Goal: Information Seeking & Learning: Find specific fact

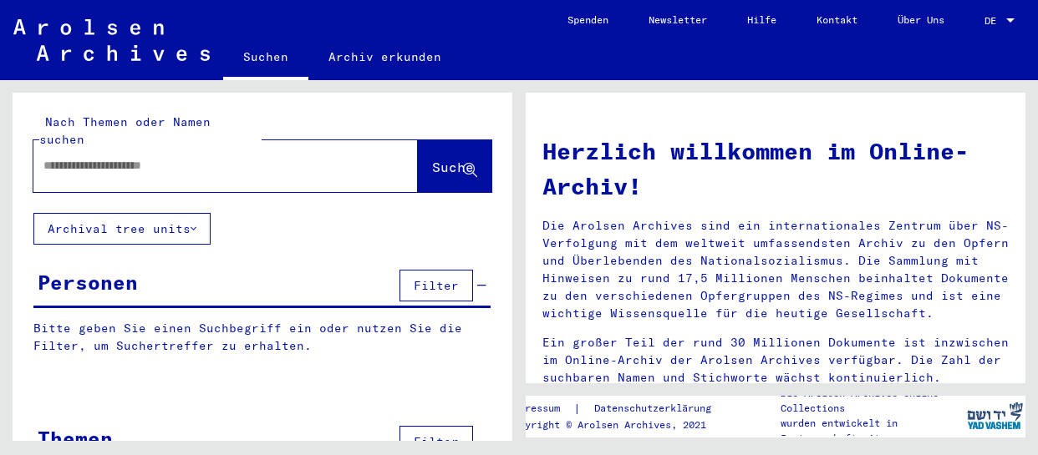
type input "**********"
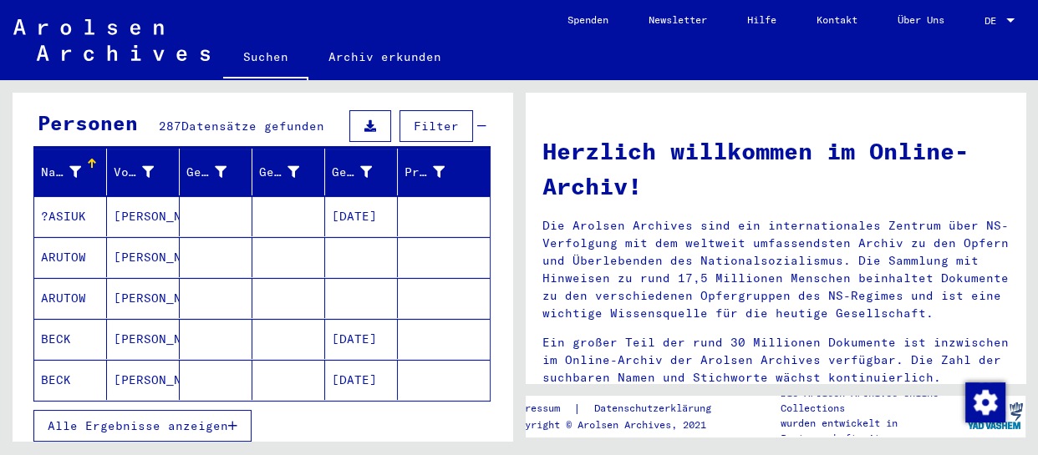
scroll to position [75, 0]
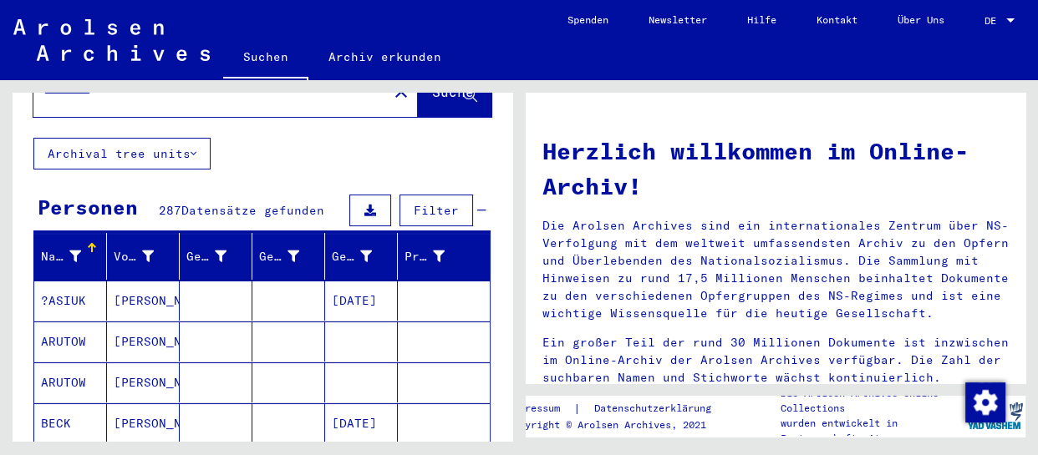
click at [264, 190] on div "Personen 287 Datensätze gefunden Filter" at bounding box center [261, 211] width 457 height 43
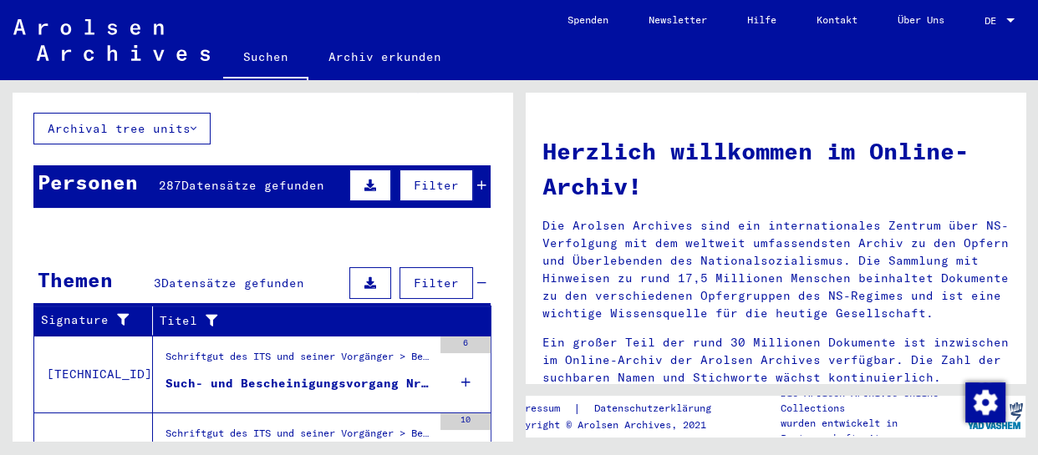
scroll to position [28, 0]
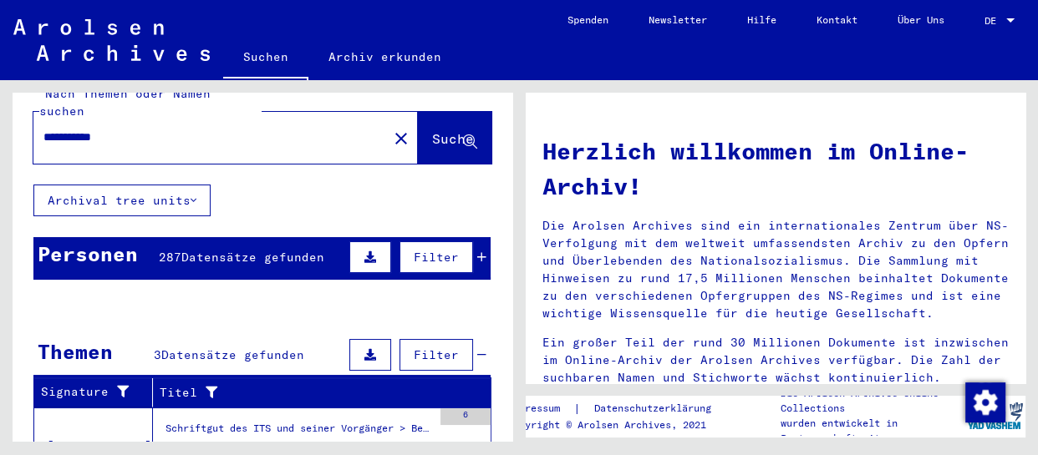
click at [277, 250] on span "Datensätze gefunden" at bounding box center [252, 257] width 143 height 15
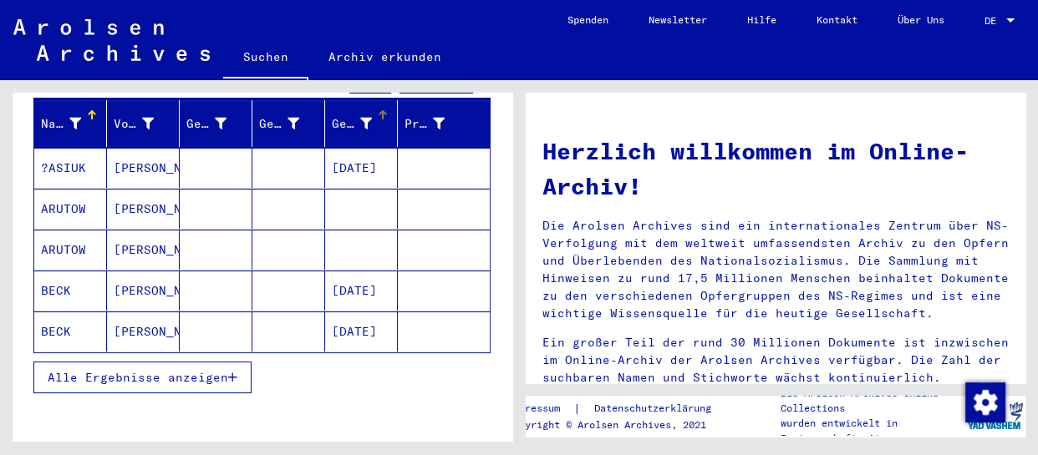
scroll to position [333, 0]
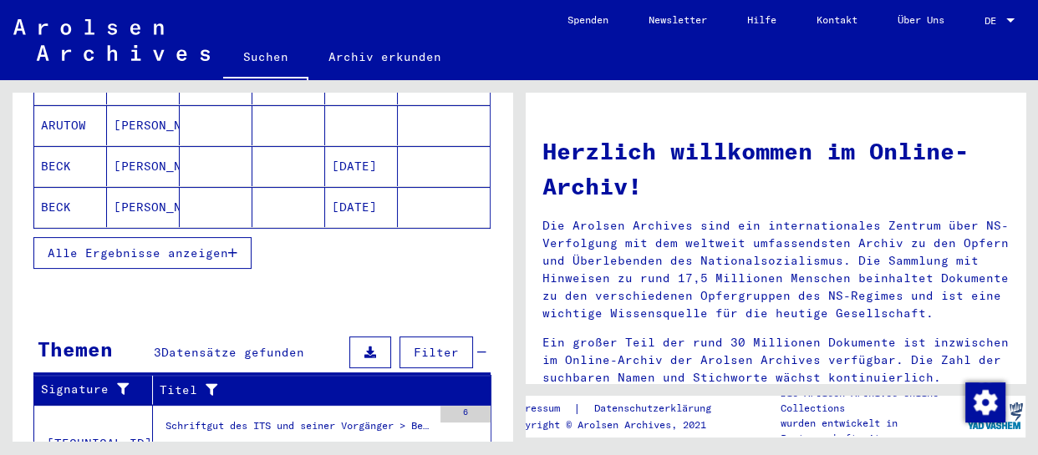
click at [210, 246] on span "Alle Ergebnisse anzeigen" at bounding box center [138, 253] width 180 height 15
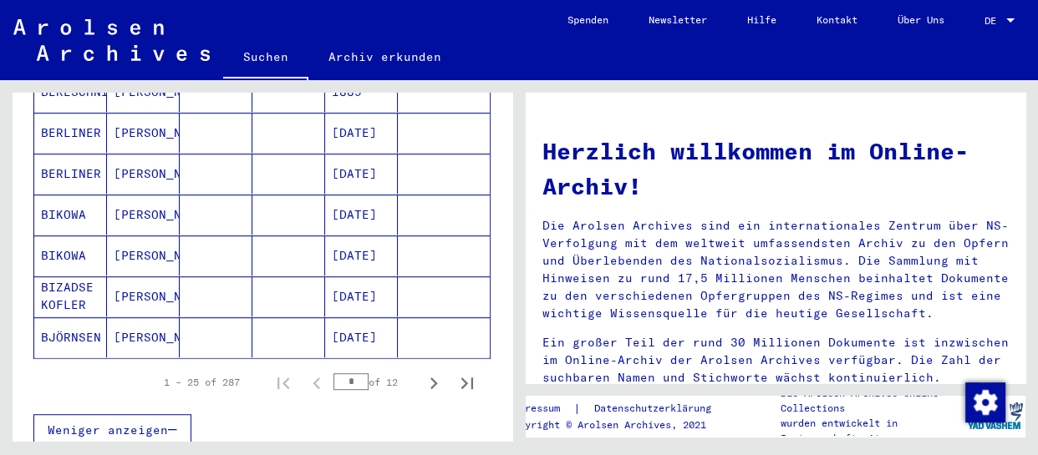
scroll to position [1016, 0]
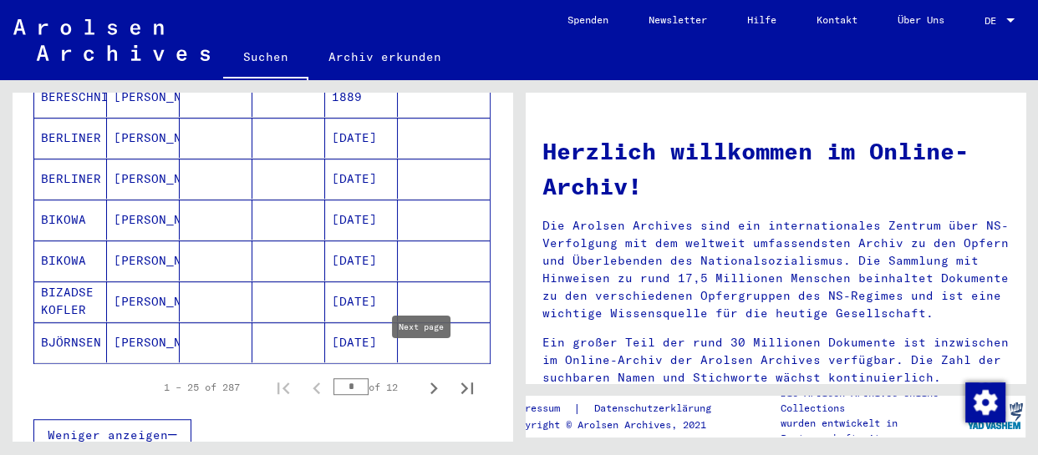
click at [422, 377] on icon "Next page" at bounding box center [433, 388] width 23 height 23
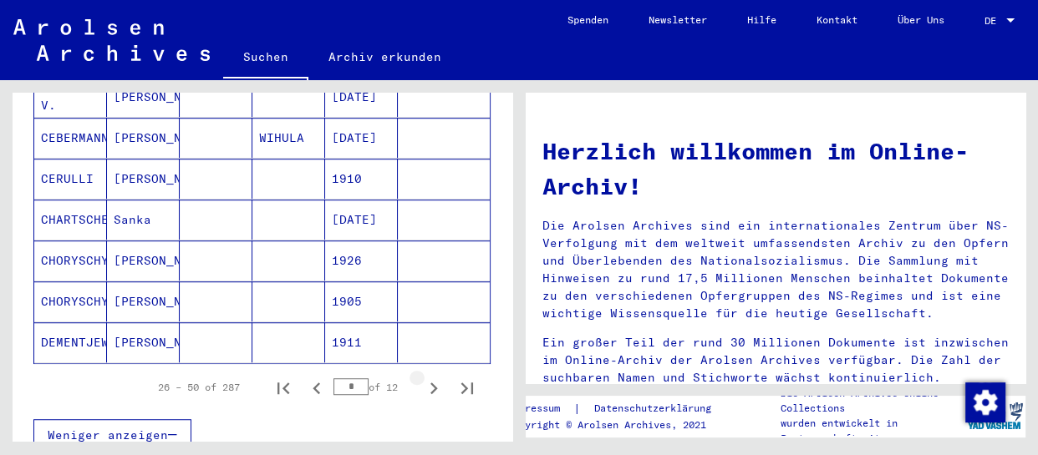
click at [422, 377] on icon "Next page" at bounding box center [433, 388] width 23 height 23
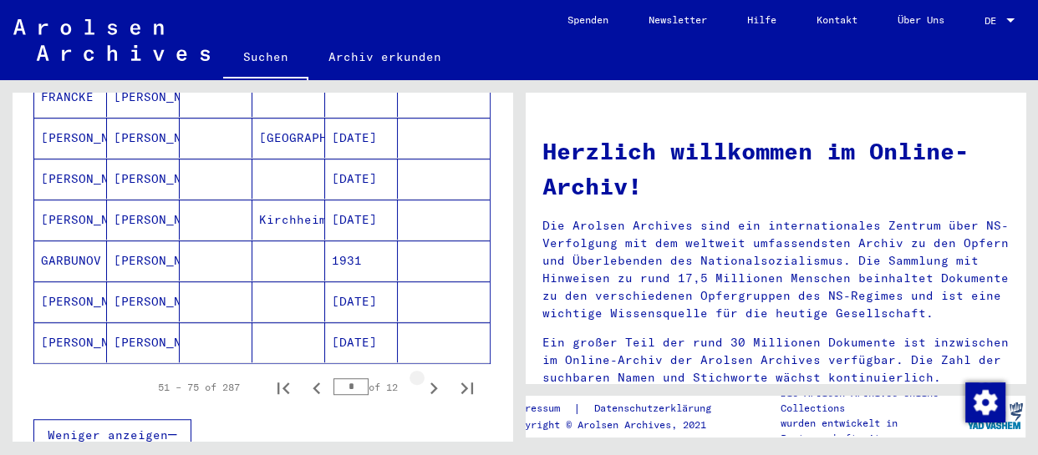
click at [422, 377] on icon "Next page" at bounding box center [433, 388] width 23 height 23
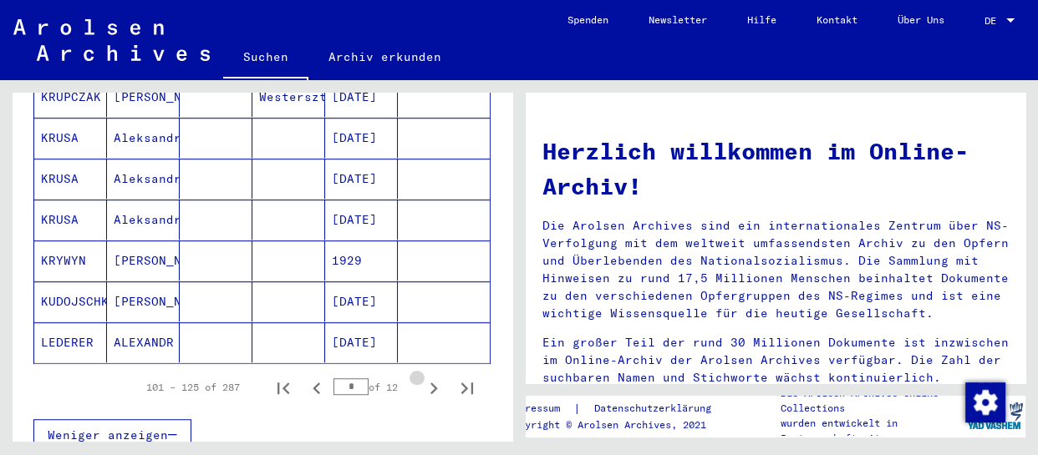
click at [422, 377] on icon "Next page" at bounding box center [433, 388] width 23 height 23
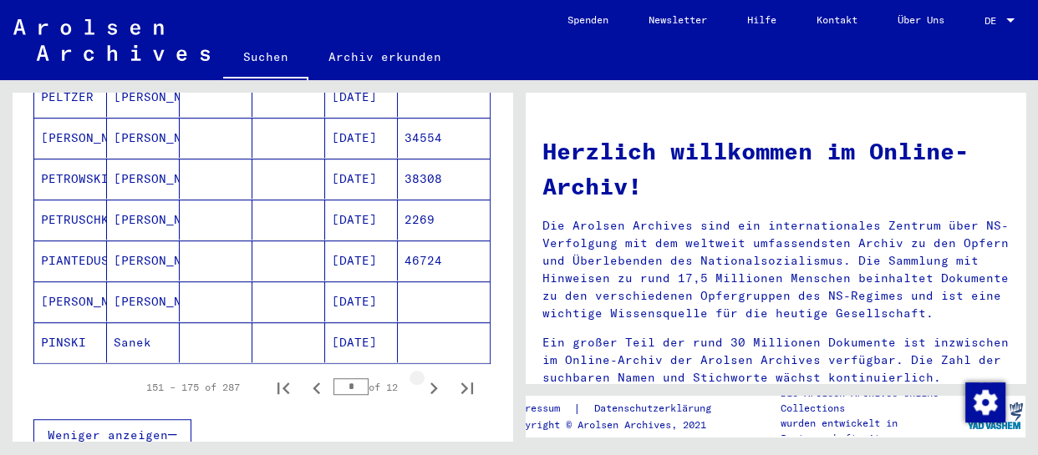
click at [422, 377] on icon "Next page" at bounding box center [433, 388] width 23 height 23
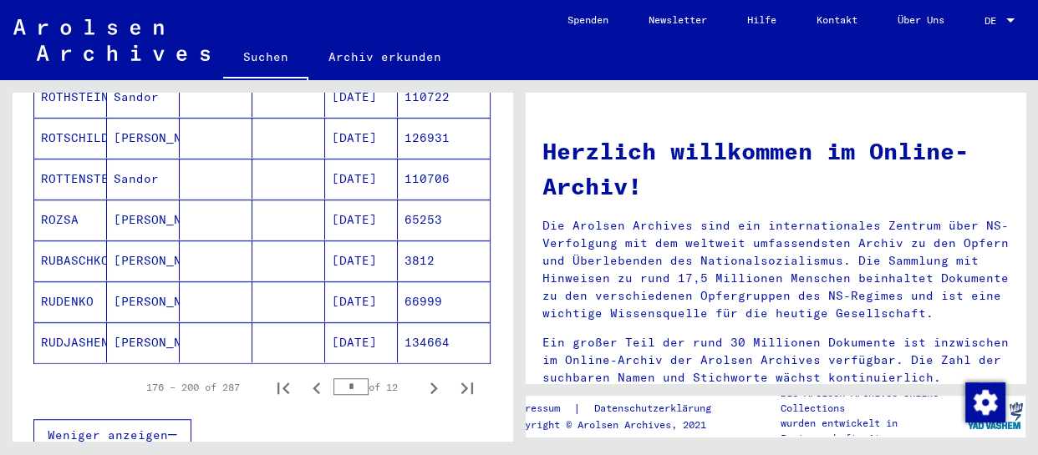
click at [422, 377] on icon "Next page" at bounding box center [433, 388] width 23 height 23
type input "*"
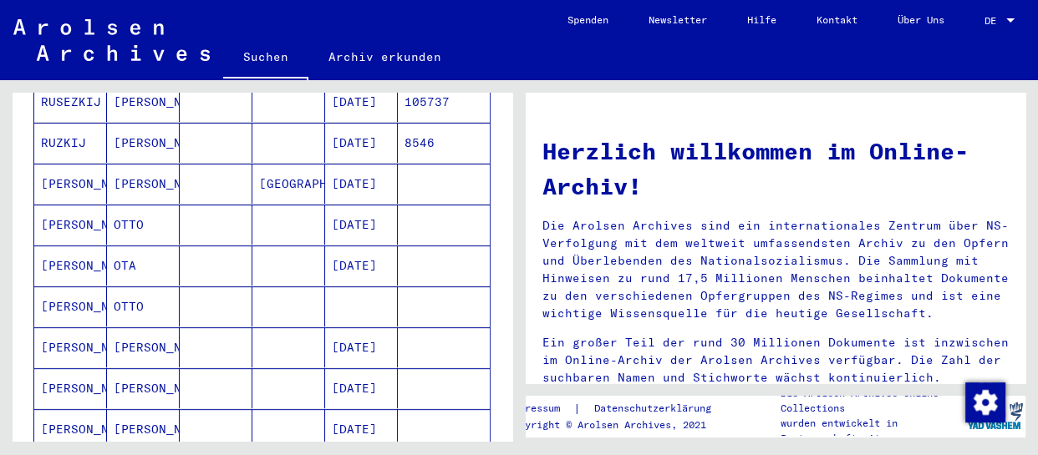
scroll to position [560, 0]
click at [325, 287] on mat-cell at bounding box center [361, 307] width 73 height 40
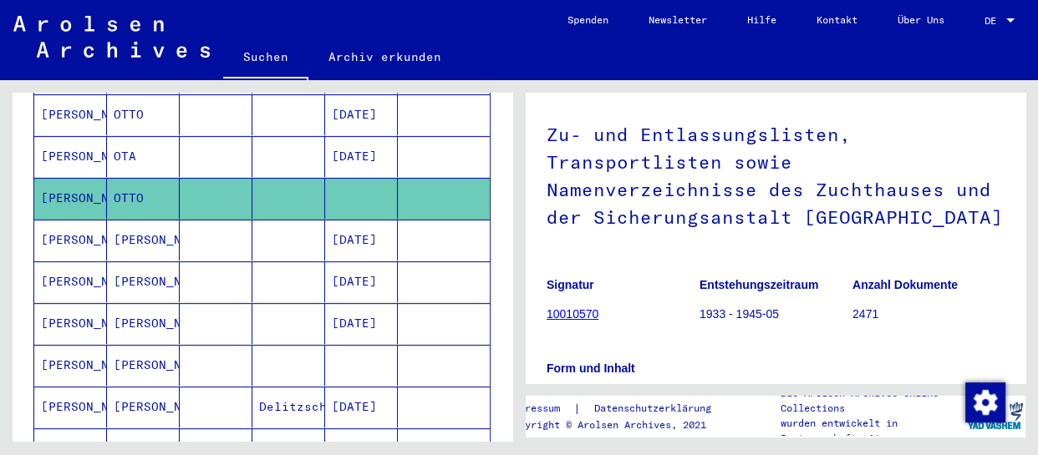
scroll to position [718, 0]
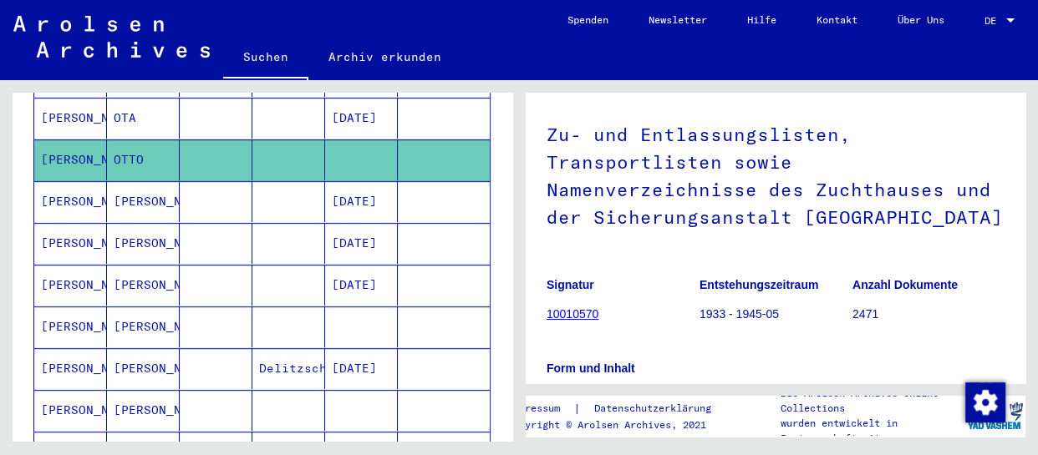
click at [101, 307] on mat-cell "[PERSON_NAME]" at bounding box center [70, 327] width 73 height 41
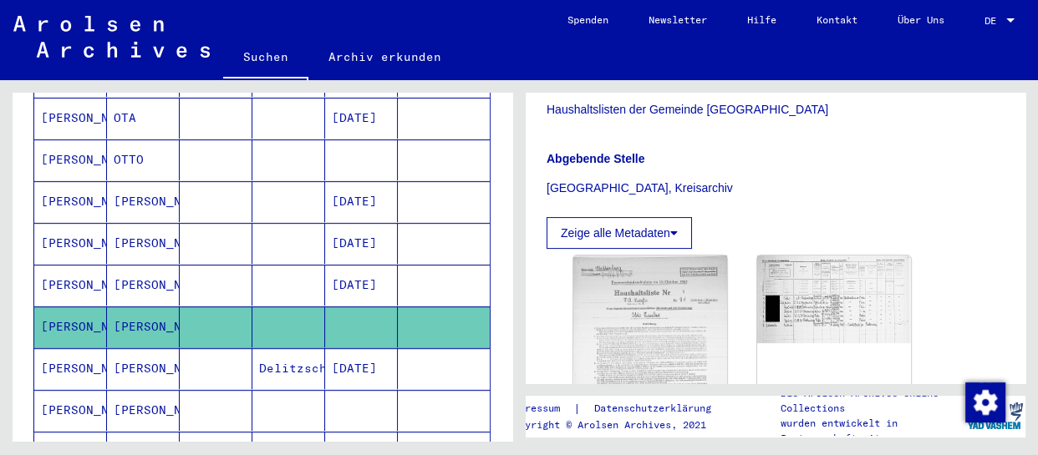
scroll to position [379, 0]
click at [655, 317] on img at bounding box center [649, 366] width 161 height 234
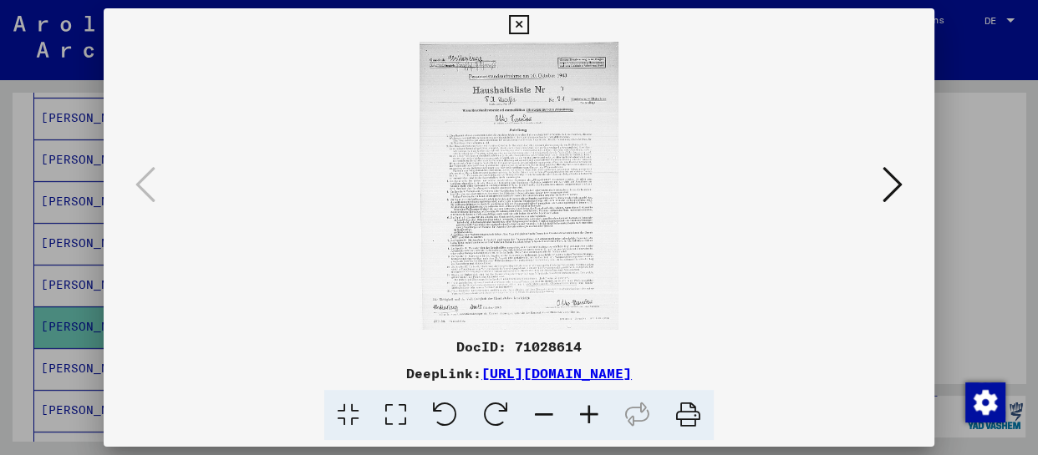
click at [882, 187] on icon at bounding box center [892, 185] width 20 height 40
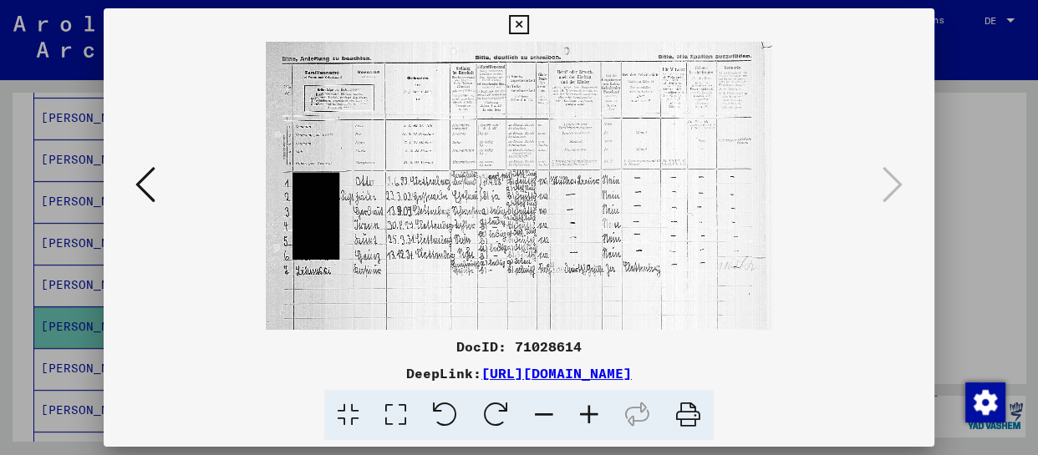
drag, startPoint x: 522, startPoint y: 25, endPoint x: 659, endPoint y: 59, distance: 141.2
click at [521, 26] on icon at bounding box center [518, 25] width 19 height 20
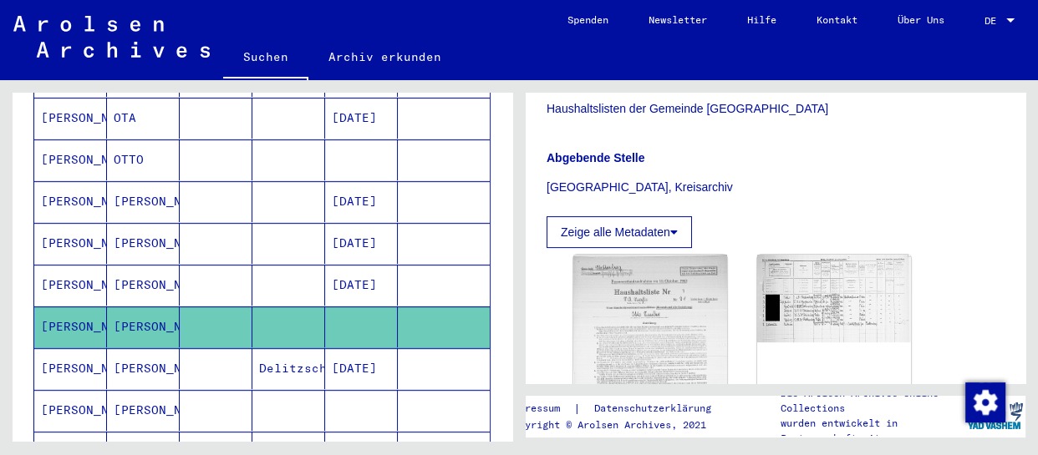
click at [675, 231] on icon at bounding box center [674, 232] width 8 height 12
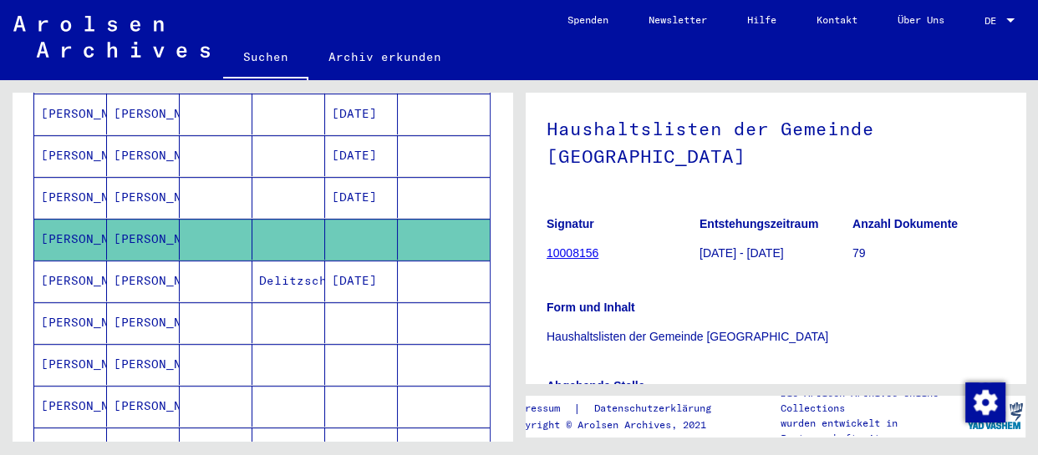
scroll to position [869, 0]
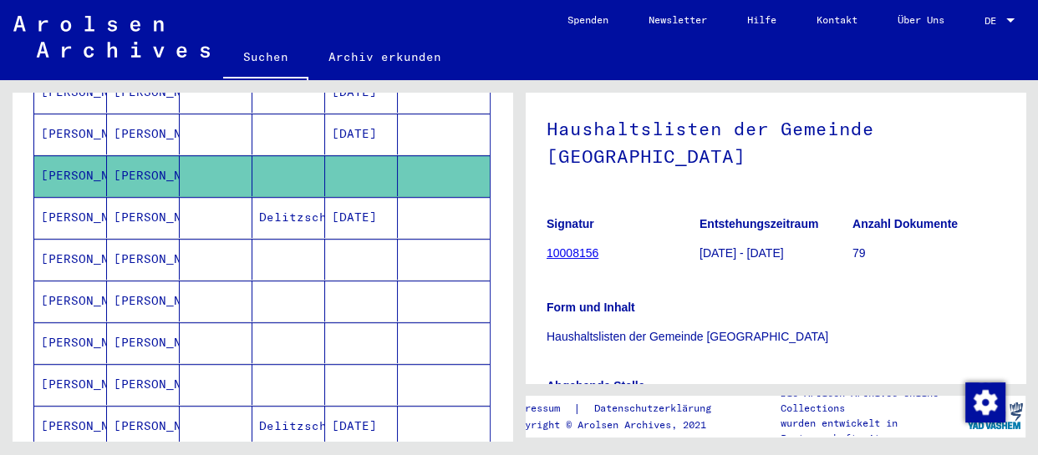
click at [334, 247] on mat-cell at bounding box center [361, 259] width 73 height 41
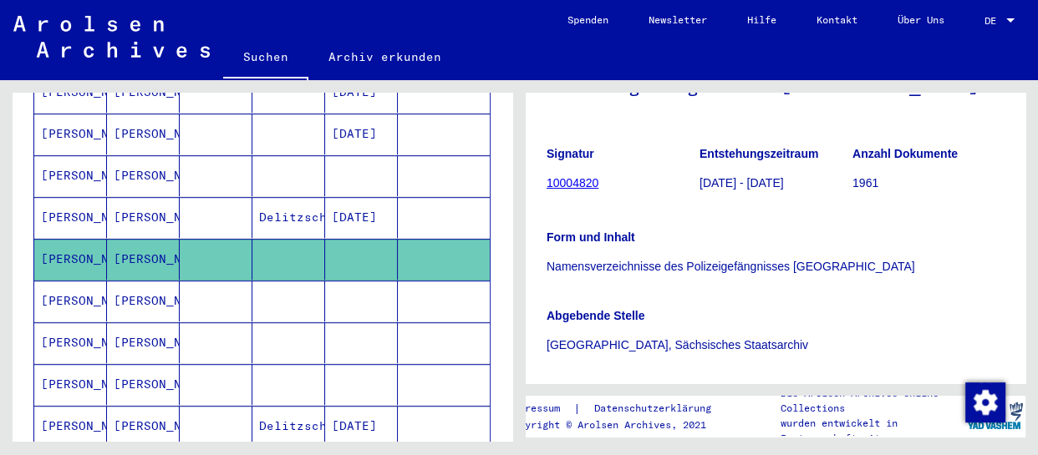
scroll to position [75, 0]
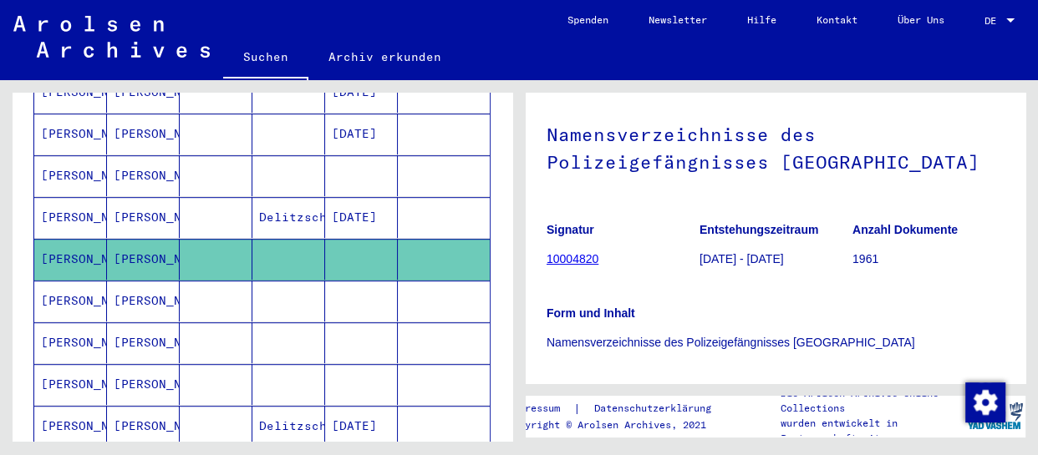
click at [580, 256] on link "10004820" at bounding box center [572, 258] width 52 height 13
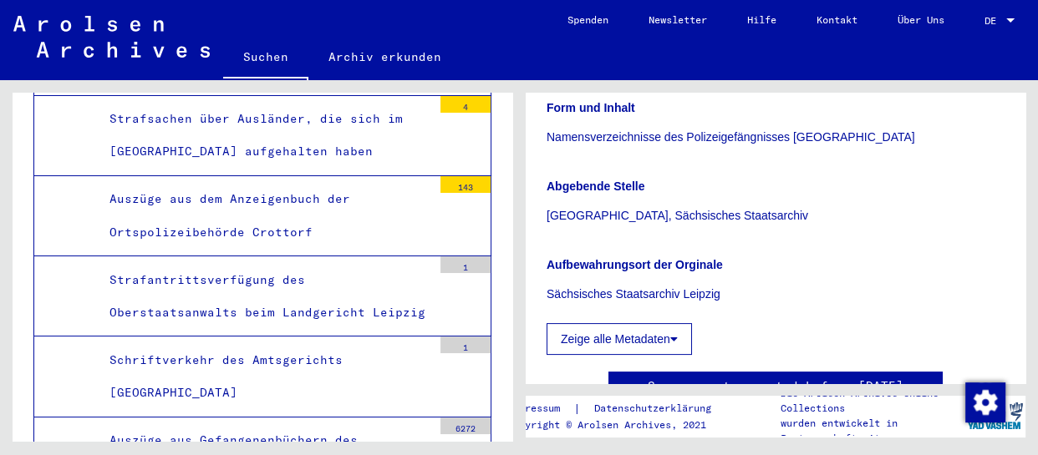
scroll to position [303, 0]
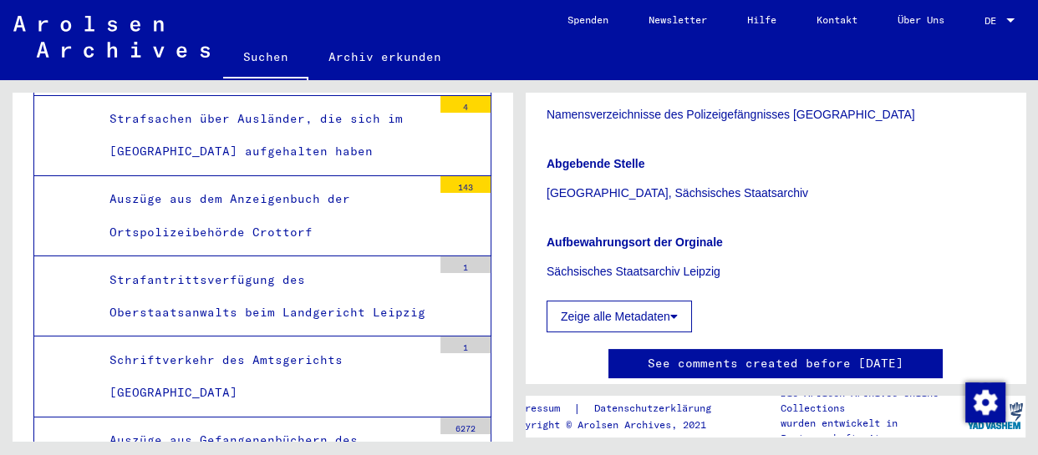
click at [635, 319] on button "Zeige alle Metadaten" at bounding box center [618, 317] width 145 height 32
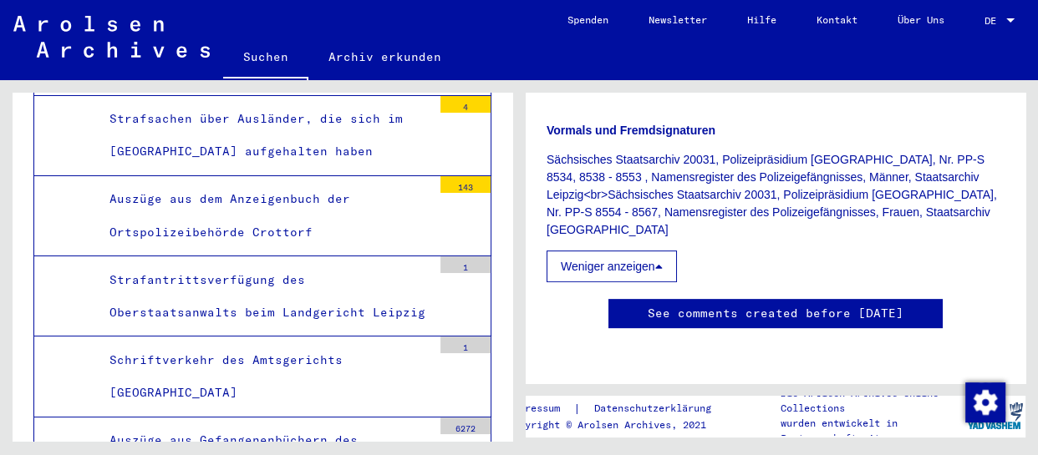
scroll to position [911, 0]
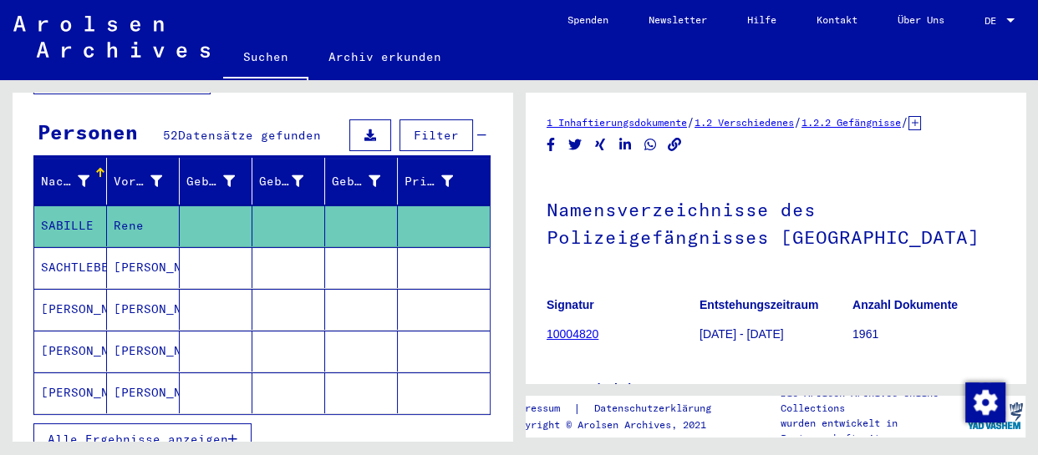
scroll to position [151, 0]
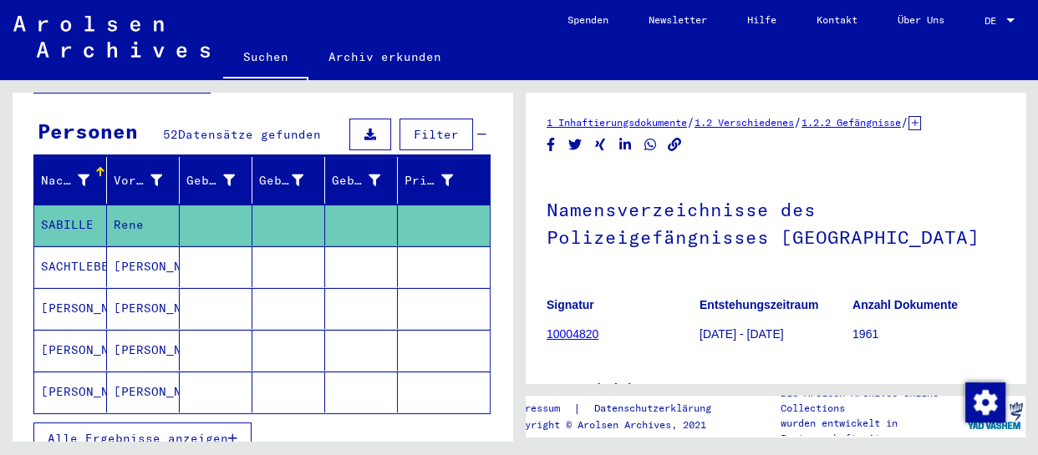
click at [75, 341] on mat-cell "[PERSON_NAME]" at bounding box center [70, 350] width 73 height 41
click at [108, 333] on mat-cell "[PERSON_NAME]" at bounding box center [143, 350] width 73 height 41
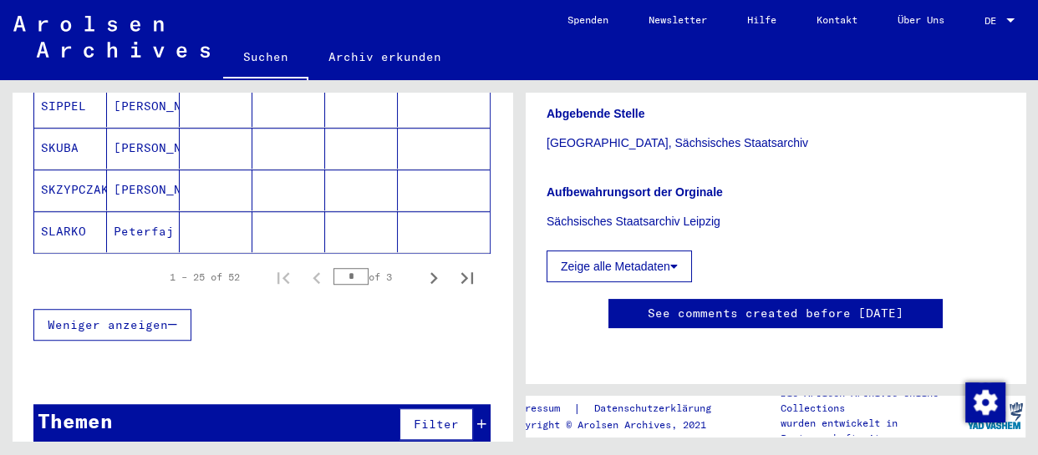
scroll to position [1148, 0]
type input "**********"
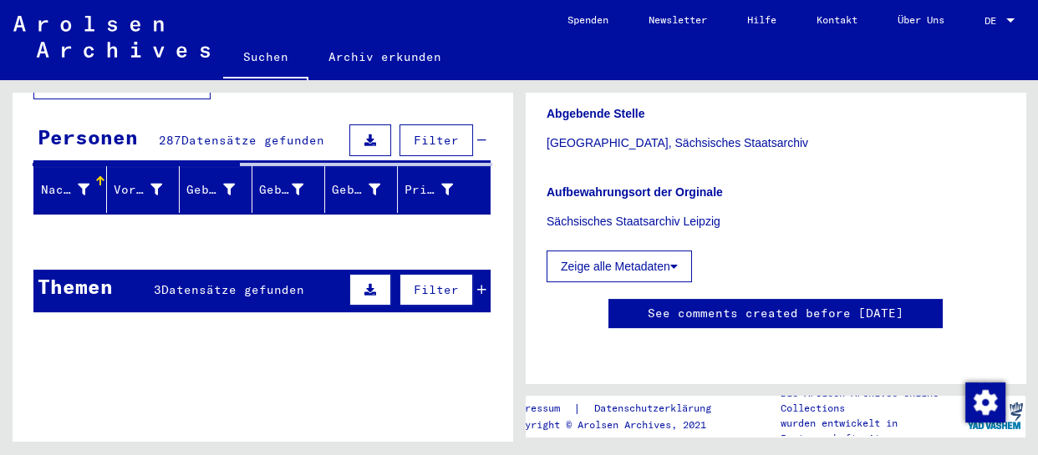
scroll to position [151, 0]
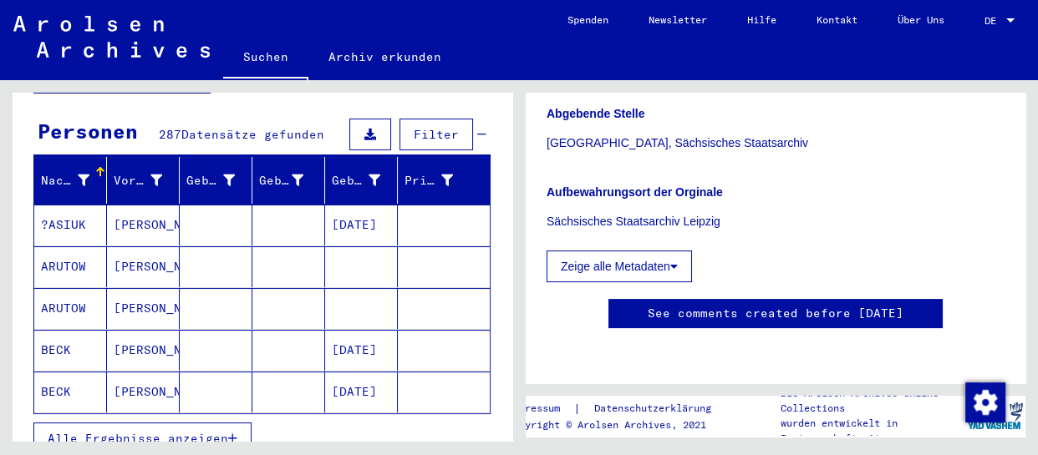
click at [200, 431] on span "Alle Ergebnisse anzeigen" at bounding box center [138, 438] width 180 height 15
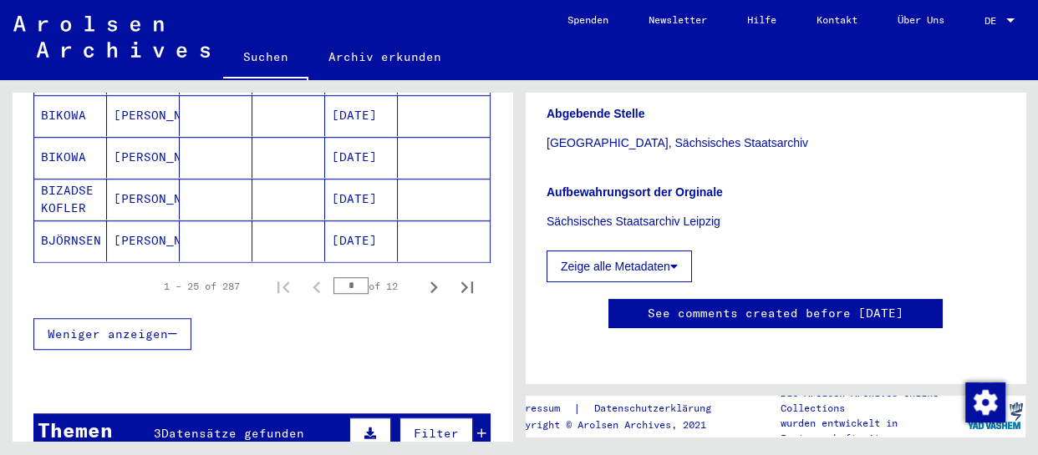
scroll to position [1139, 0]
click at [422, 275] on icon "Next page" at bounding box center [433, 286] width 23 height 23
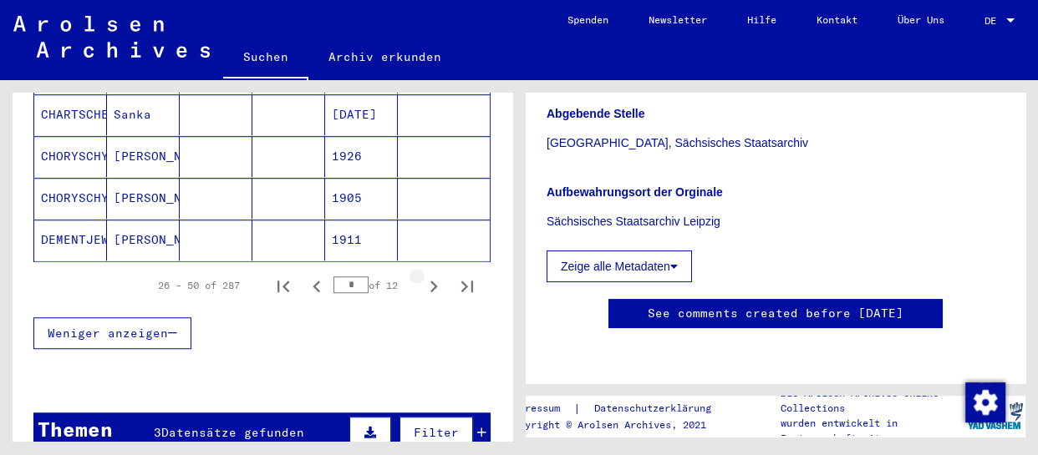
click at [422, 275] on icon "Next page" at bounding box center [433, 286] width 23 height 23
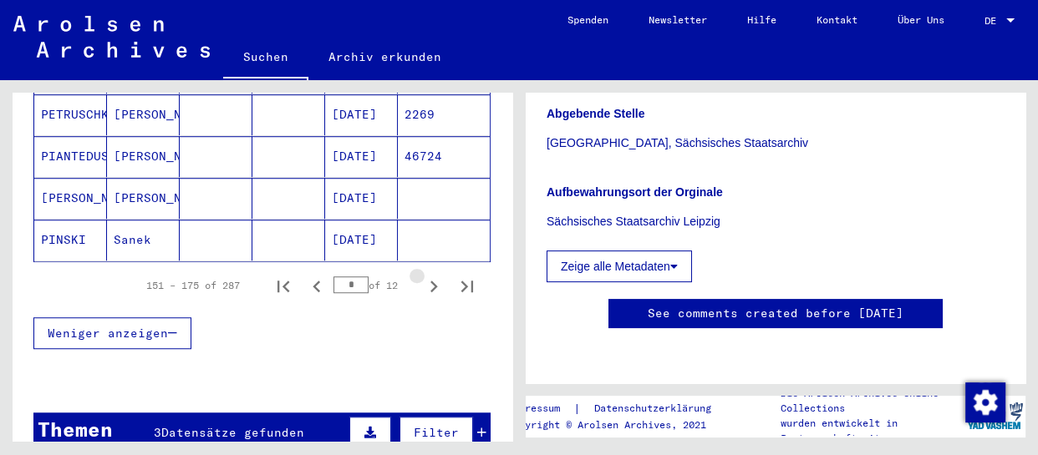
click at [422, 275] on icon "Next page" at bounding box center [433, 286] width 23 height 23
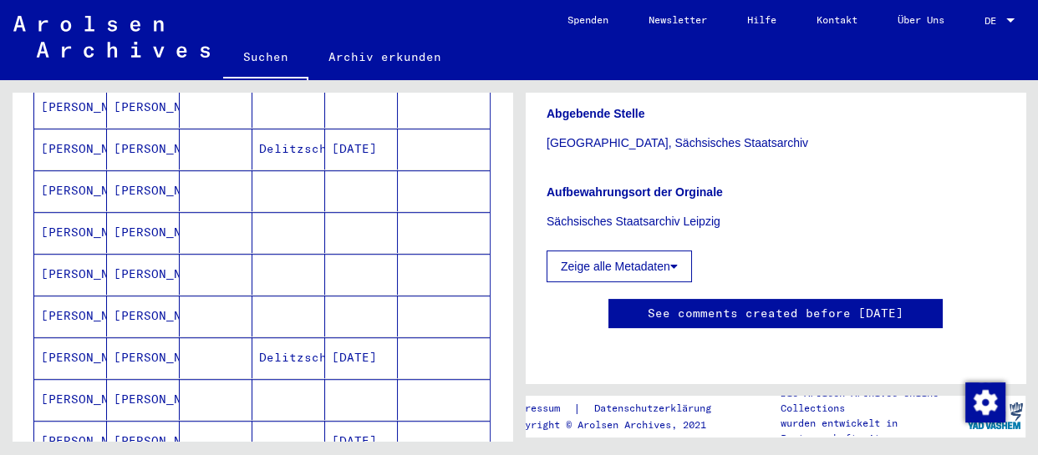
scroll to position [911, 0]
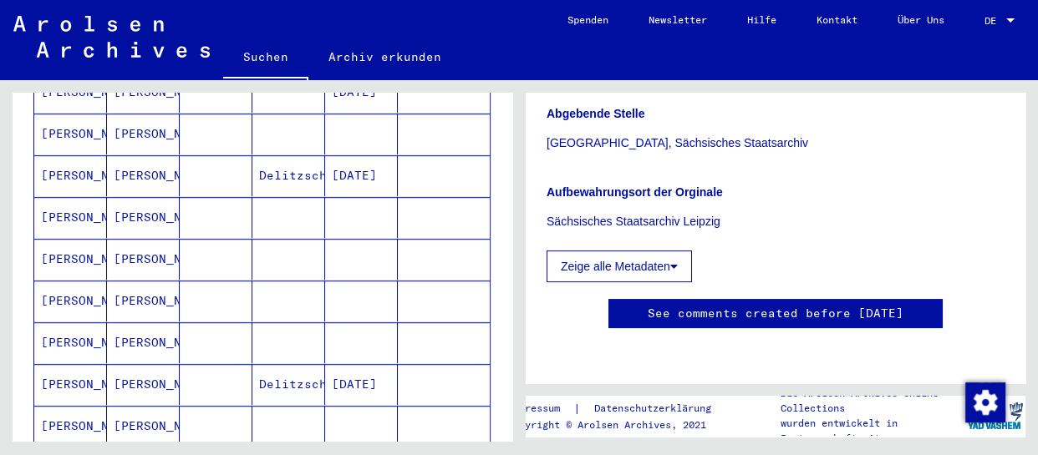
click at [122, 409] on mat-cell "[PERSON_NAME]" at bounding box center [143, 426] width 73 height 41
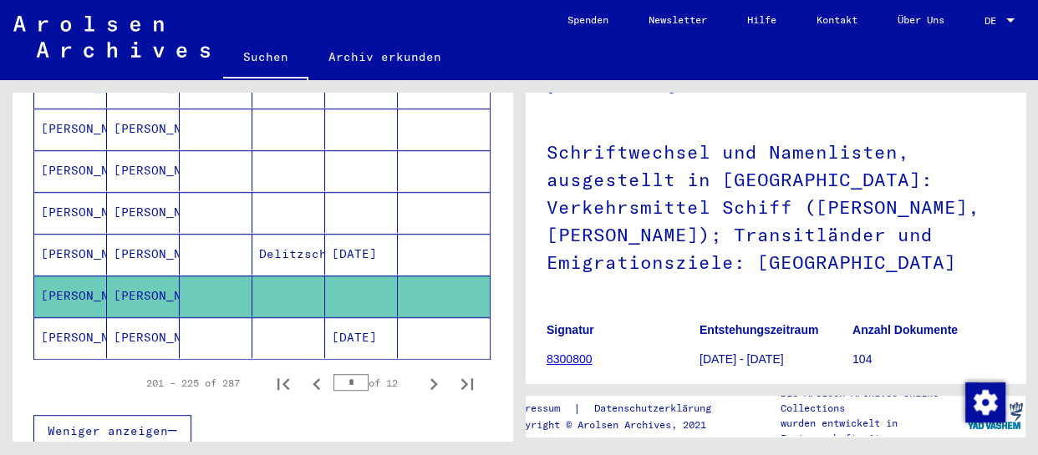
scroll to position [1139, 0]
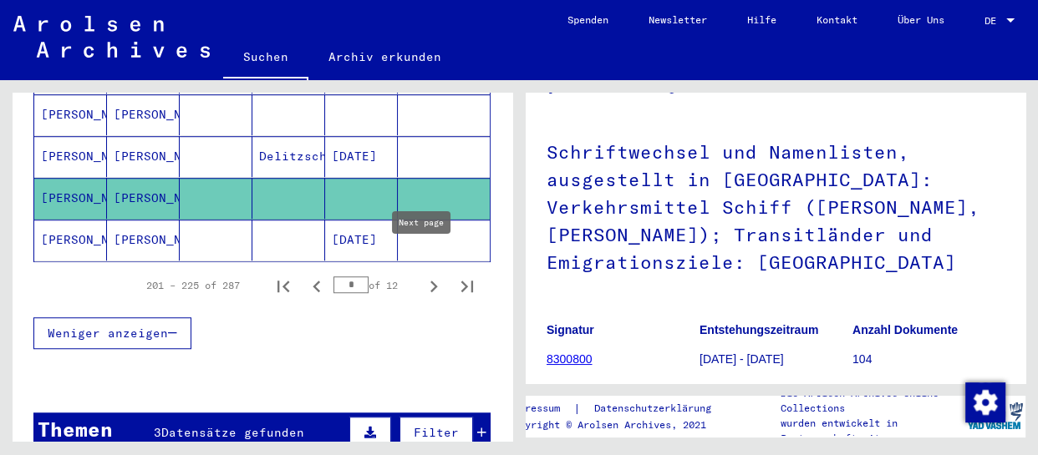
click at [422, 275] on icon "Next page" at bounding box center [433, 286] width 23 height 23
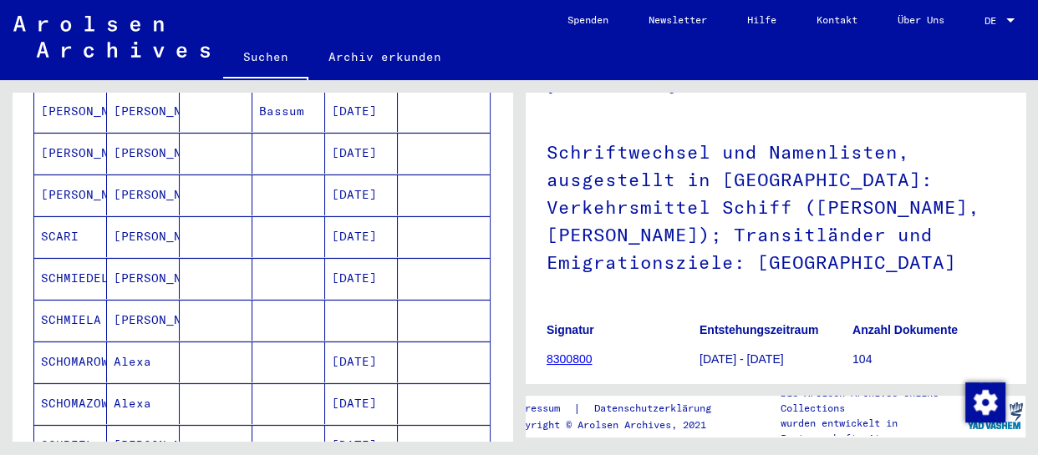
scroll to position [227, 0]
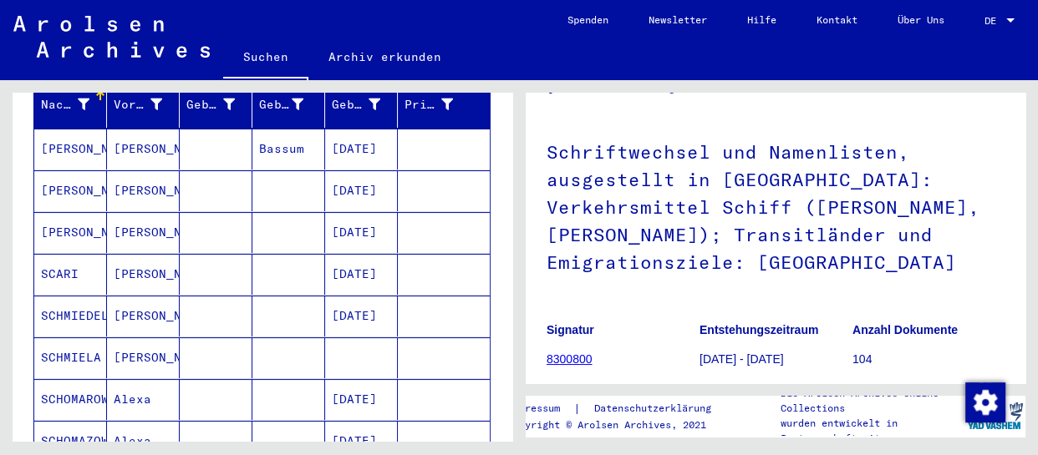
click at [371, 190] on mat-cell "[DATE]" at bounding box center [361, 190] width 73 height 41
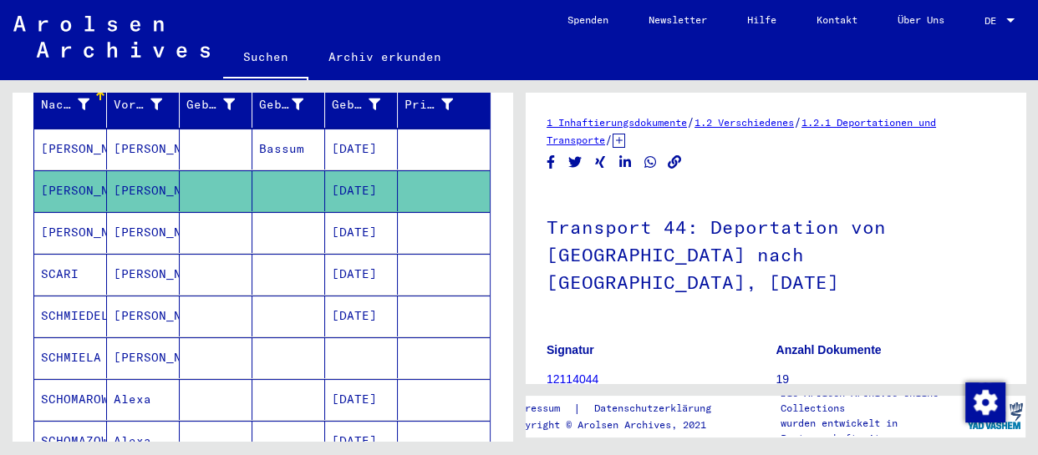
click at [278, 221] on mat-cell at bounding box center [288, 232] width 73 height 41
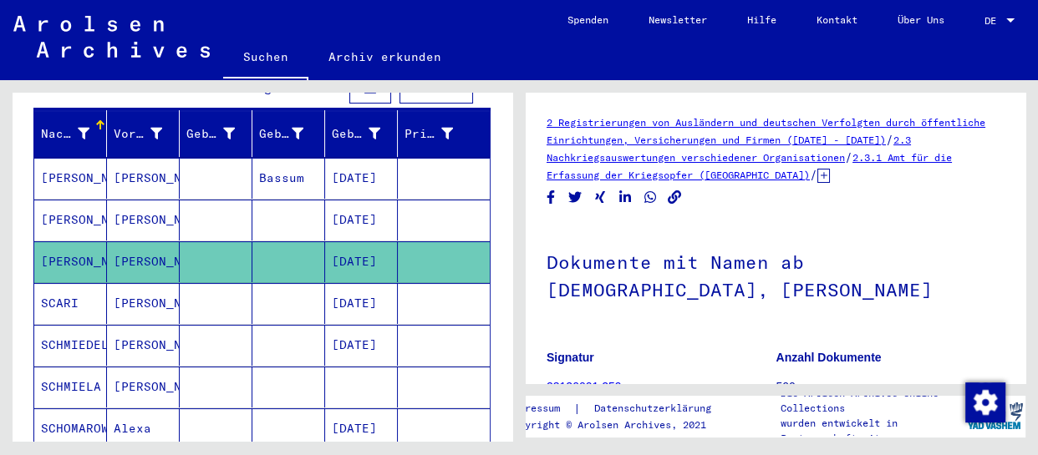
scroll to position [75, 0]
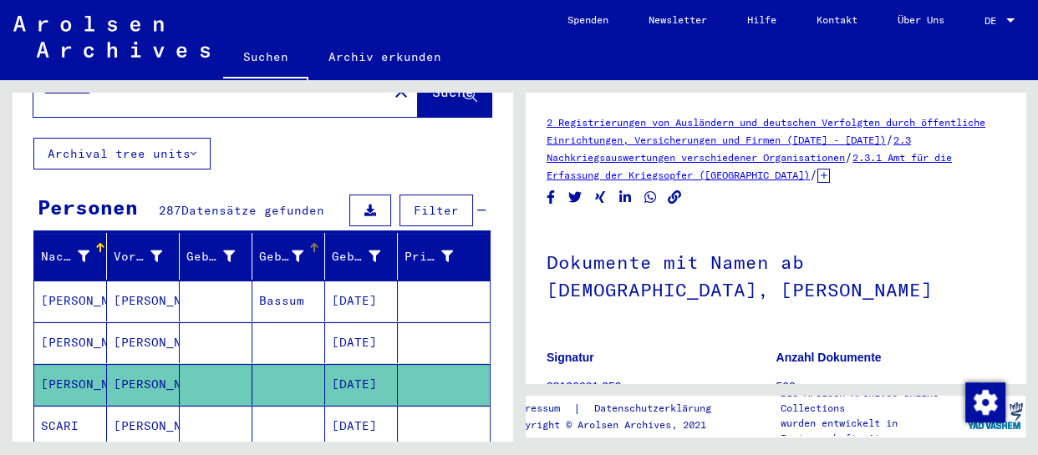
click at [277, 248] on div "Geburt‏" at bounding box center [281, 257] width 44 height 18
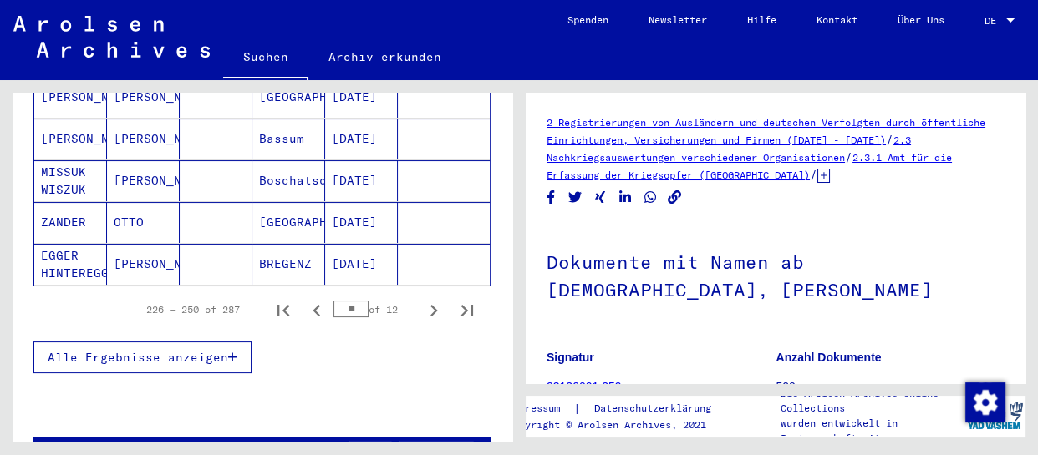
scroll to position [303, 0]
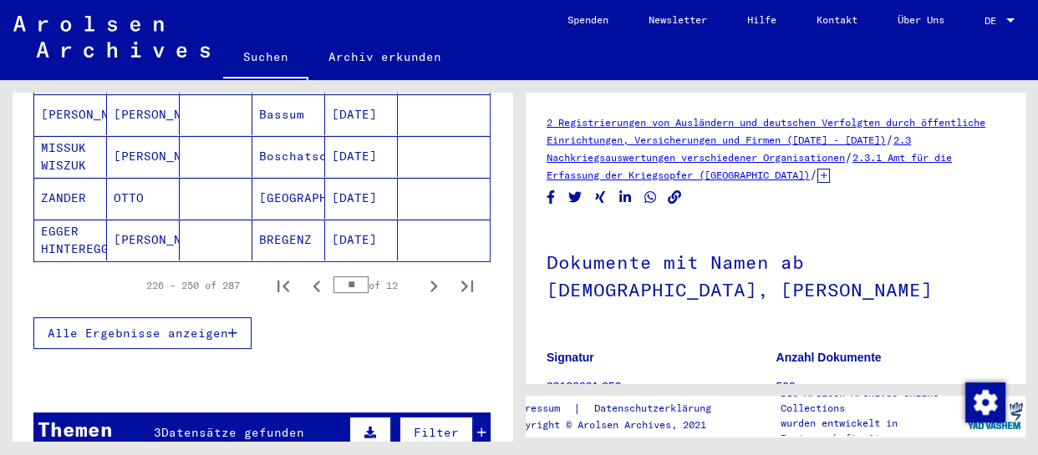
click at [341, 277] on input "**" at bounding box center [350, 285] width 35 height 17
drag, startPoint x: 348, startPoint y: 263, endPoint x: 220, endPoint y: 261, distance: 127.9
click at [220, 269] on div "226 – 250 of 287 ** of 12" at bounding box center [305, 285] width 358 height 33
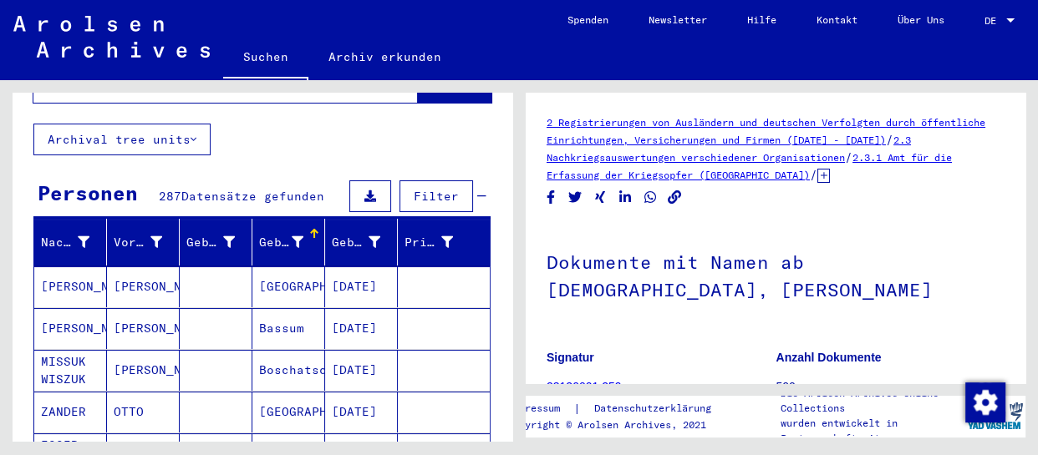
scroll to position [75, 0]
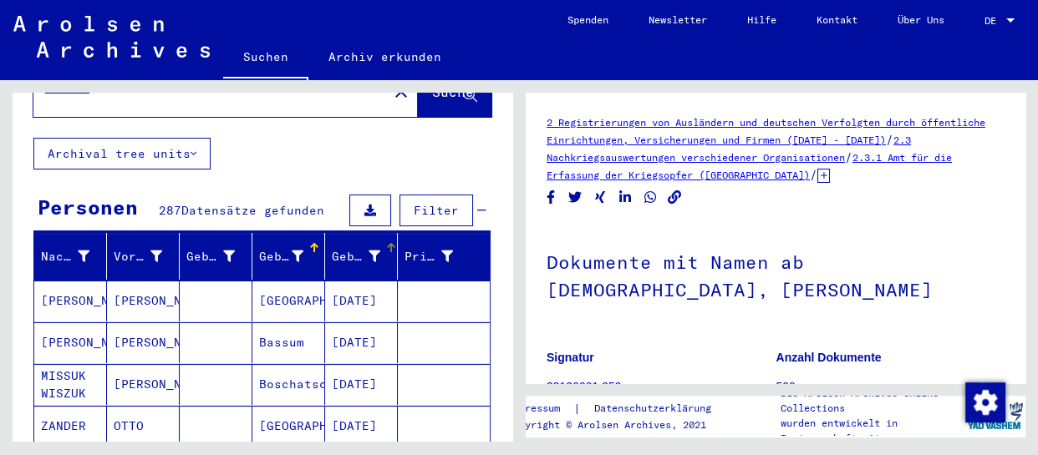
click at [352, 248] on div "Geburtsdatum" at bounding box center [356, 257] width 48 height 18
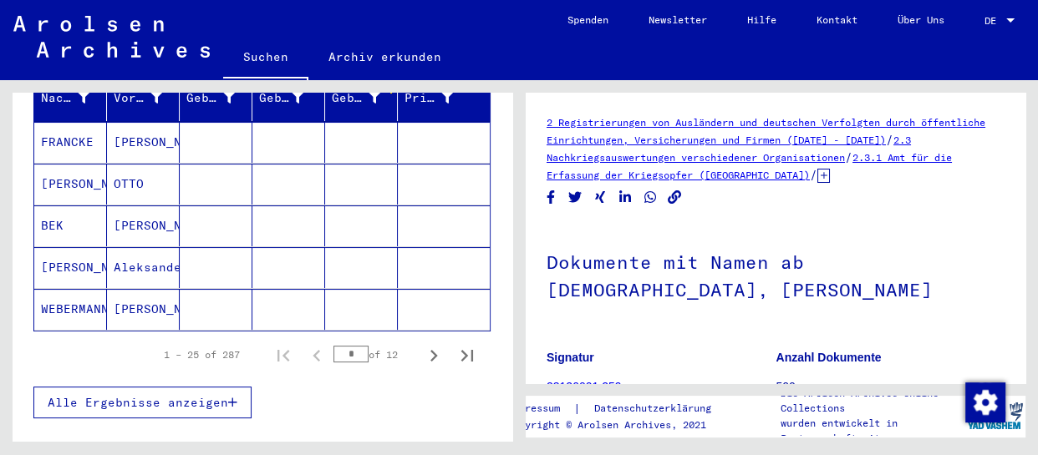
scroll to position [227, 0]
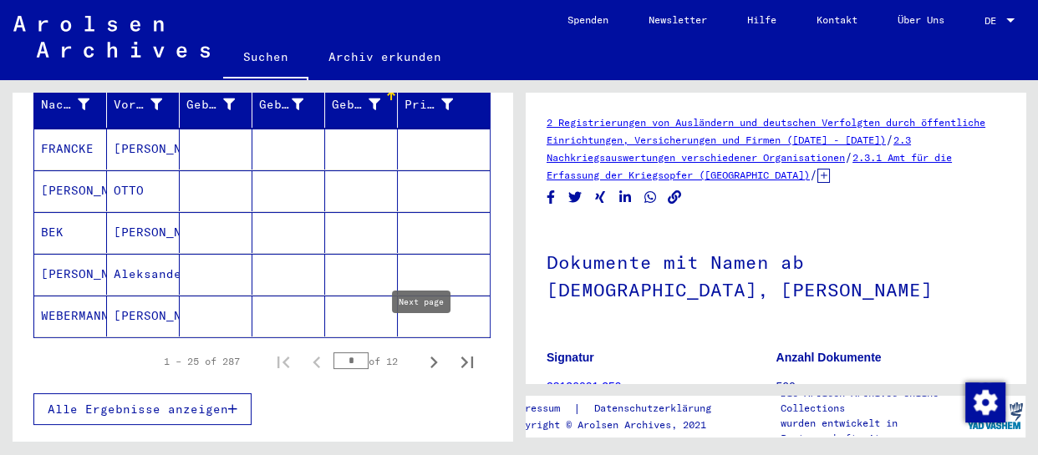
click at [424, 351] on icon "Next page" at bounding box center [433, 362] width 23 height 23
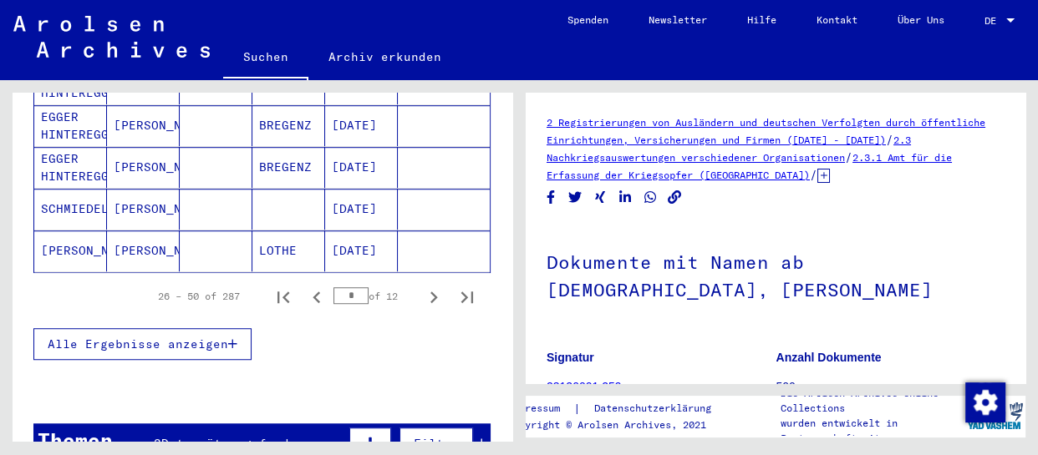
scroll to position [1139, 0]
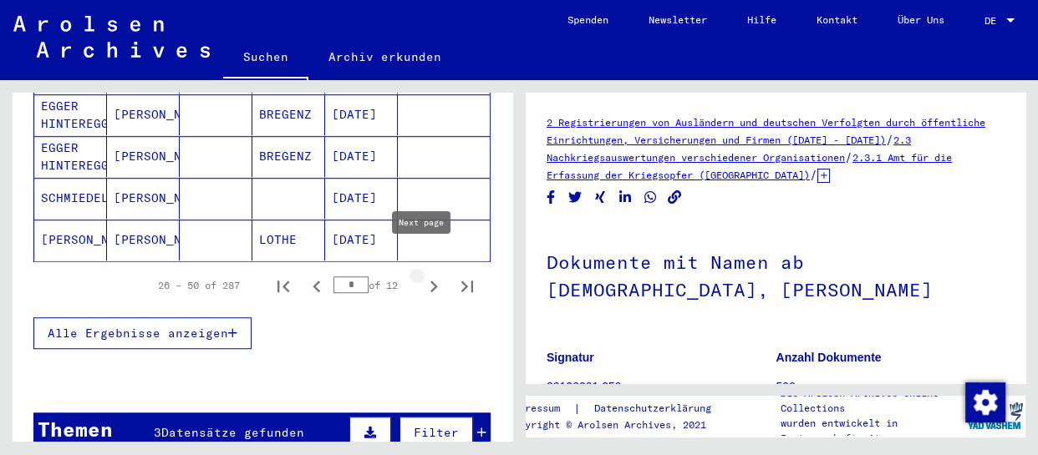
click at [422, 275] on icon "Next page" at bounding box center [433, 286] width 23 height 23
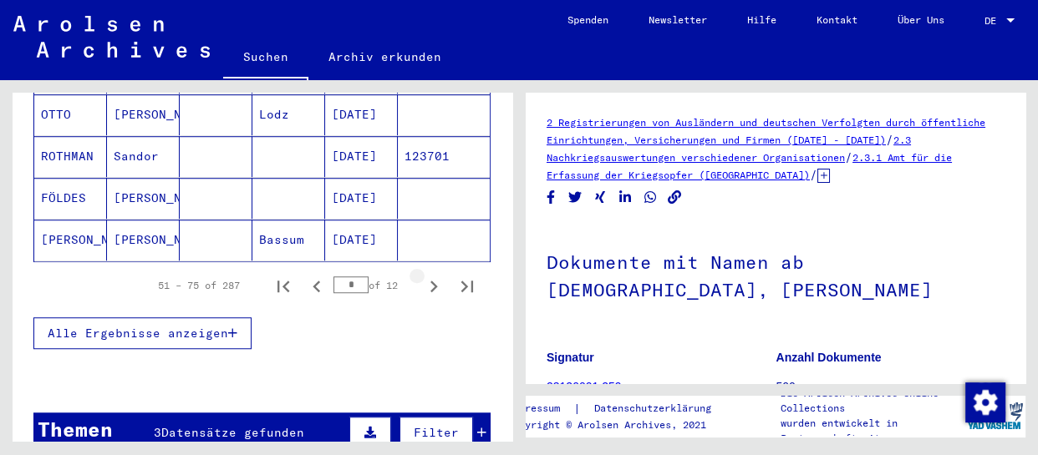
click at [422, 275] on icon "Next page" at bounding box center [433, 286] width 23 height 23
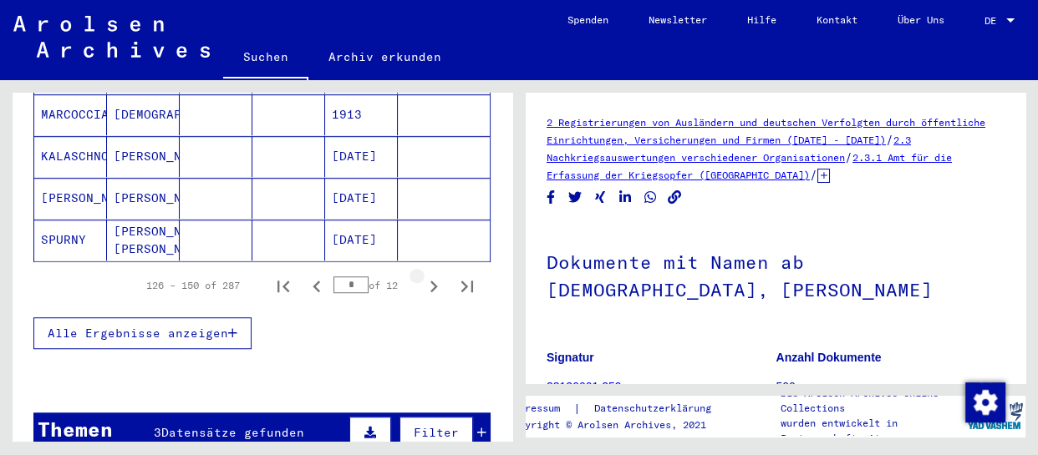
click at [422, 275] on icon "Next page" at bounding box center [433, 286] width 23 height 23
type input "*"
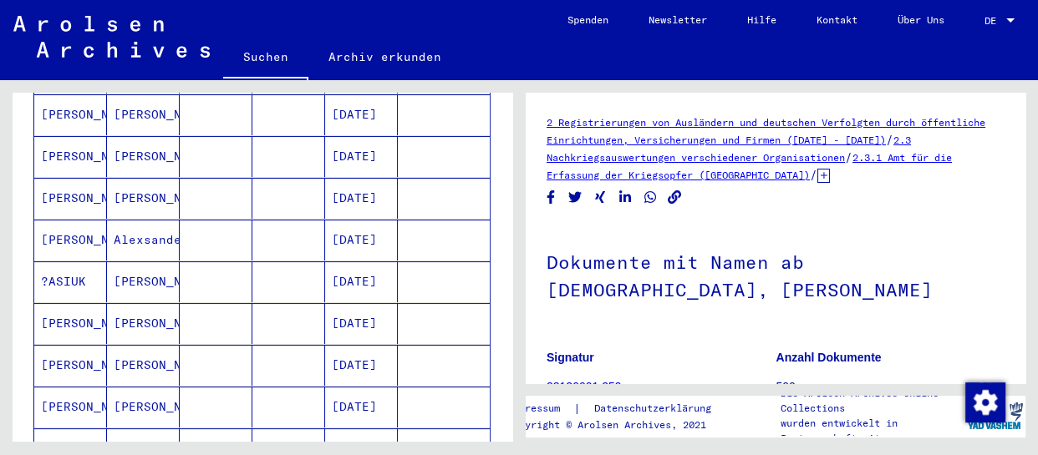
scroll to position [0, 0]
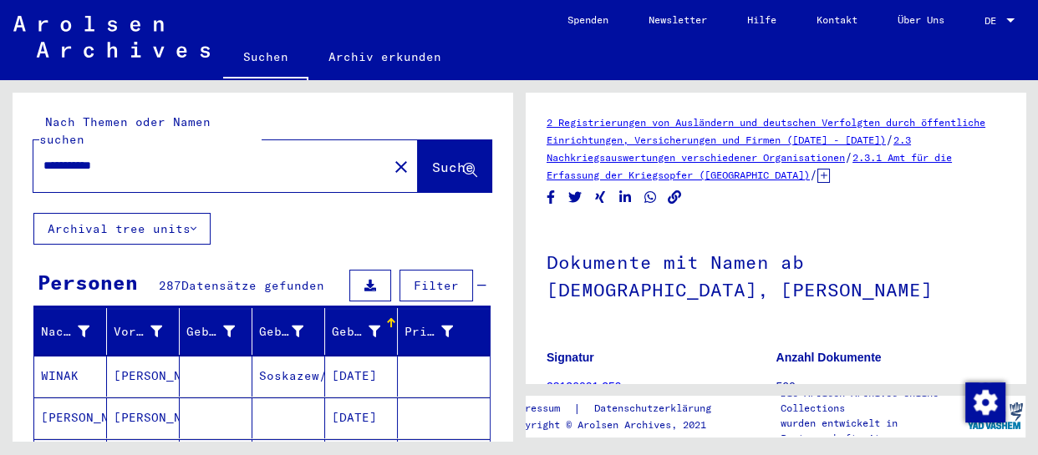
click at [433, 278] on span "Filter" at bounding box center [436, 285] width 45 height 15
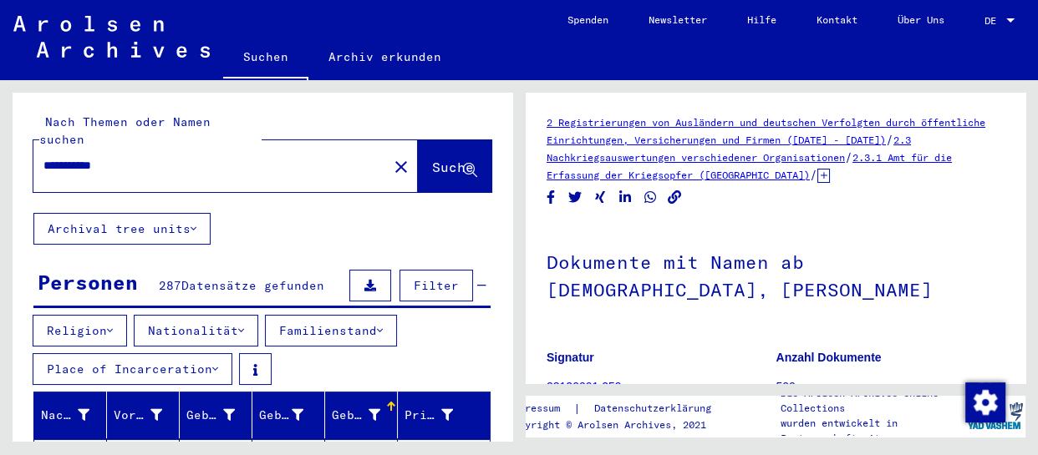
click at [375, 349] on div "Religion Nationalität Familienstand Place of Incarceration" at bounding box center [263, 353] width 500 height 77
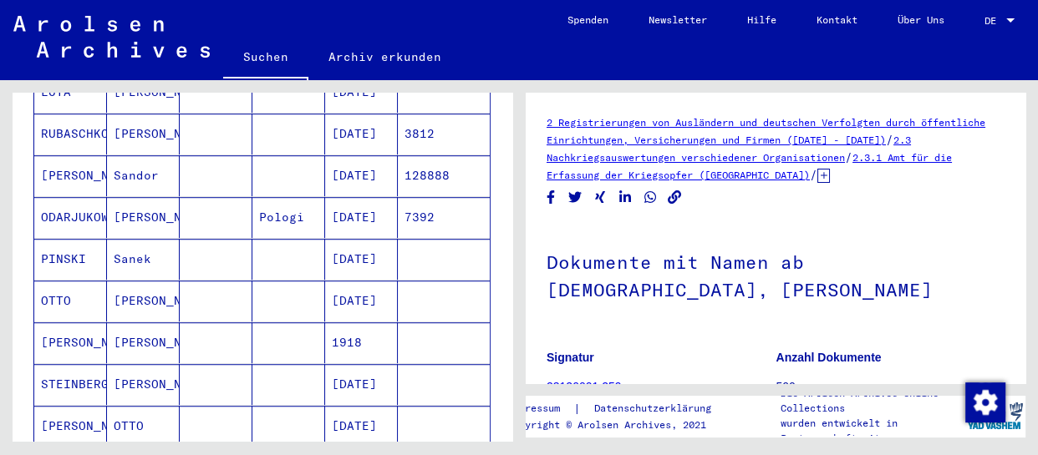
scroll to position [1063, 0]
